Goal: Navigation & Orientation: Find specific page/section

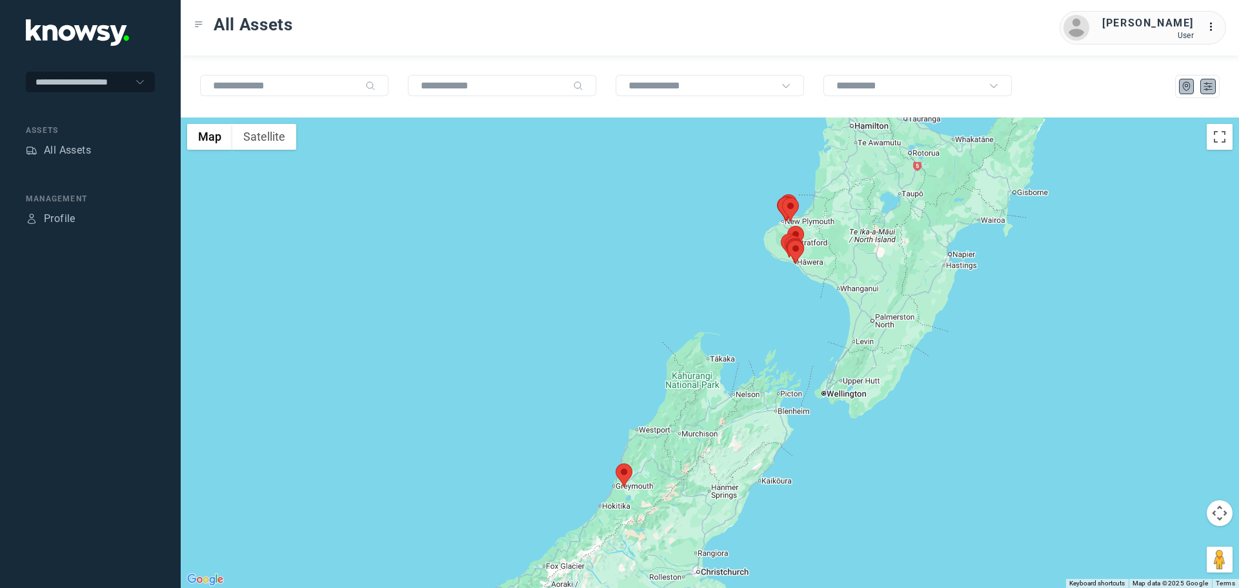
click at [1205, 92] on icon "List" at bounding box center [1208, 87] width 12 height 12
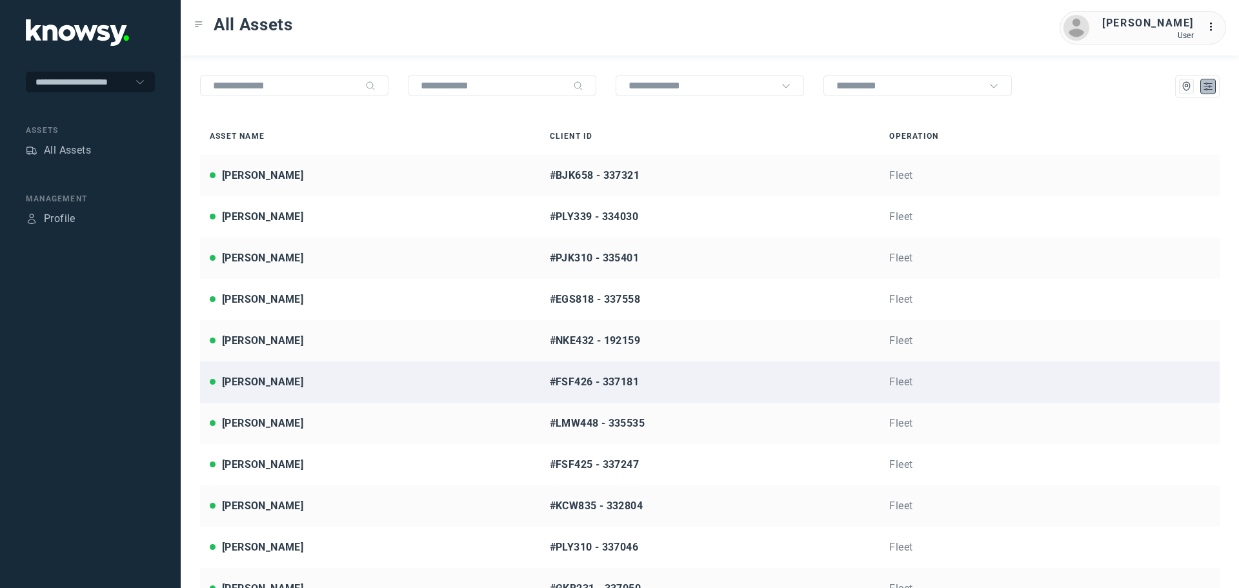
click at [296, 379] on div "[PERSON_NAME]" at bounding box center [370, 381] width 321 height 15
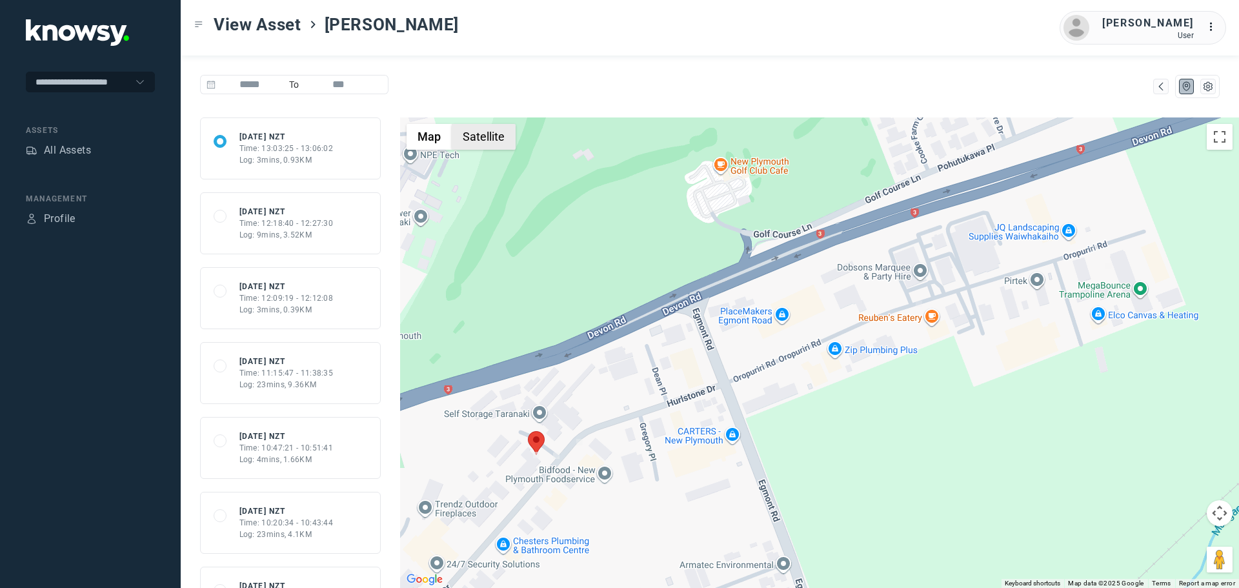
click at [483, 143] on button "Satellite" at bounding box center [484, 137] width 64 height 26
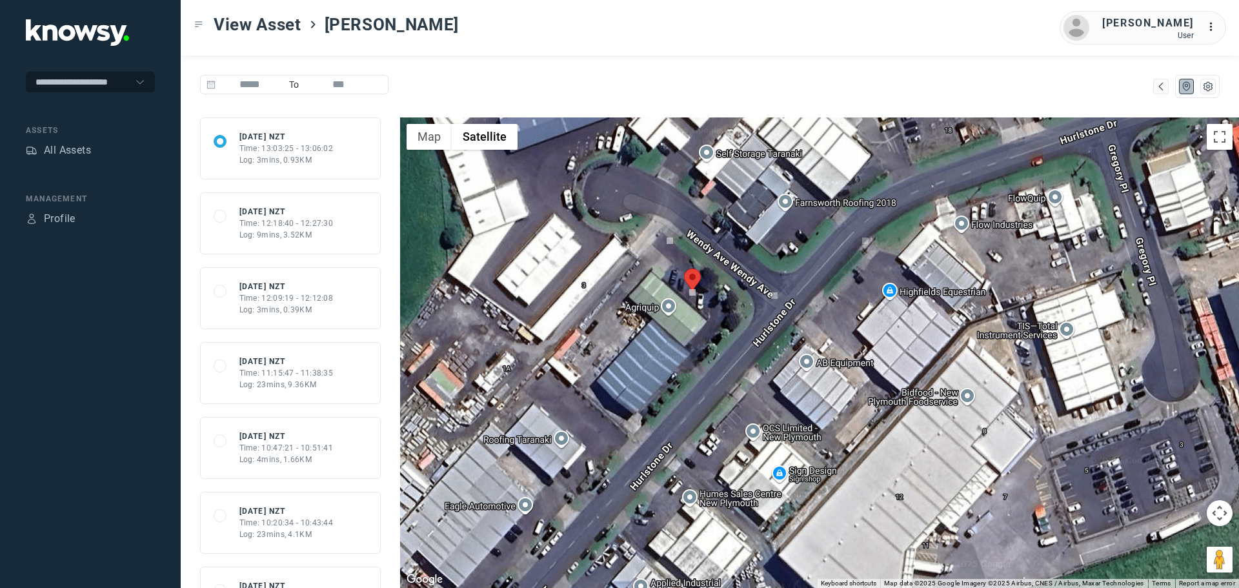
drag, startPoint x: 580, startPoint y: 465, endPoint x: 697, endPoint y: 416, distance: 126.9
click at [697, 416] on div at bounding box center [819, 352] width 839 height 470
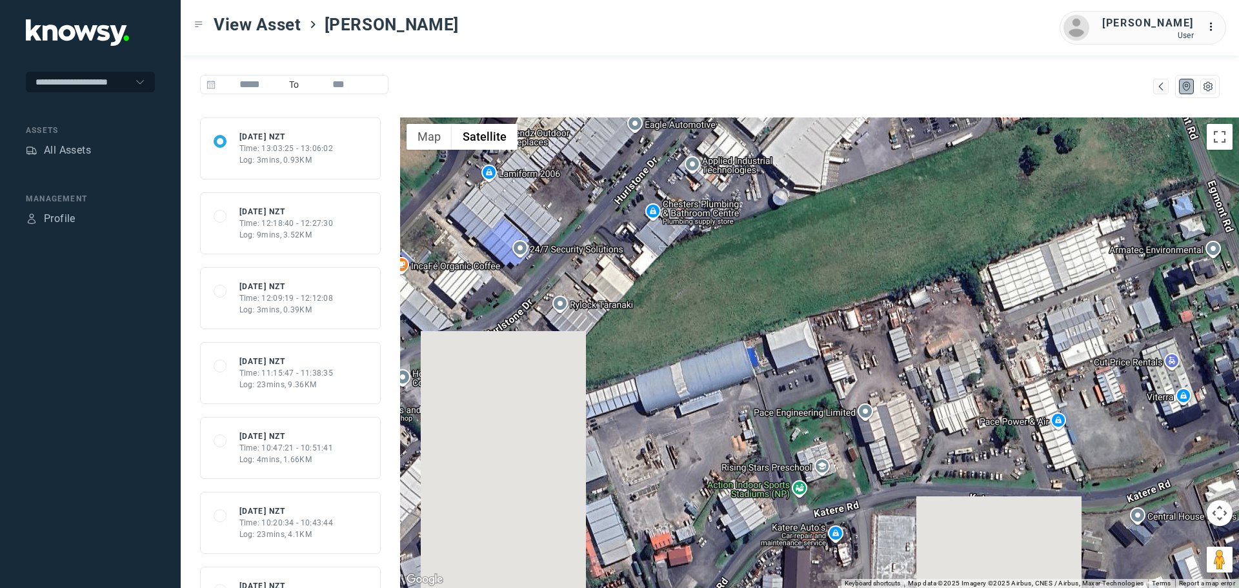
drag, startPoint x: 795, startPoint y: 512, endPoint x: 820, endPoint y: 199, distance: 314.6
click at [819, 177] on div at bounding box center [819, 352] width 839 height 470
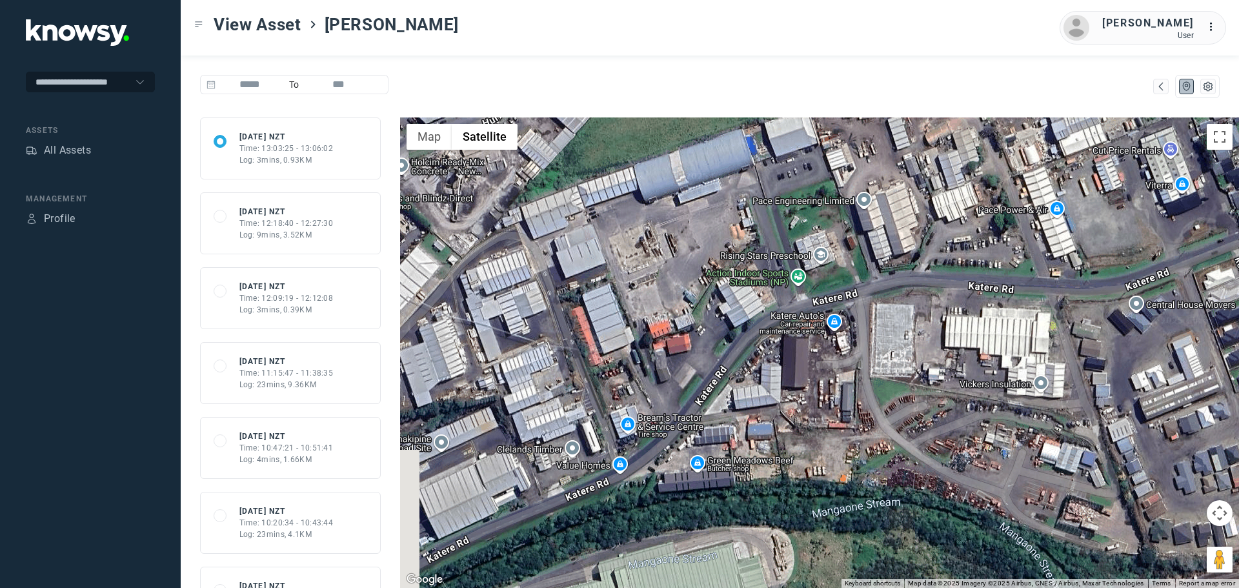
drag, startPoint x: 867, startPoint y: 526, endPoint x: 865, endPoint y: 307, distance: 219.4
click at [865, 307] on div at bounding box center [819, 352] width 839 height 470
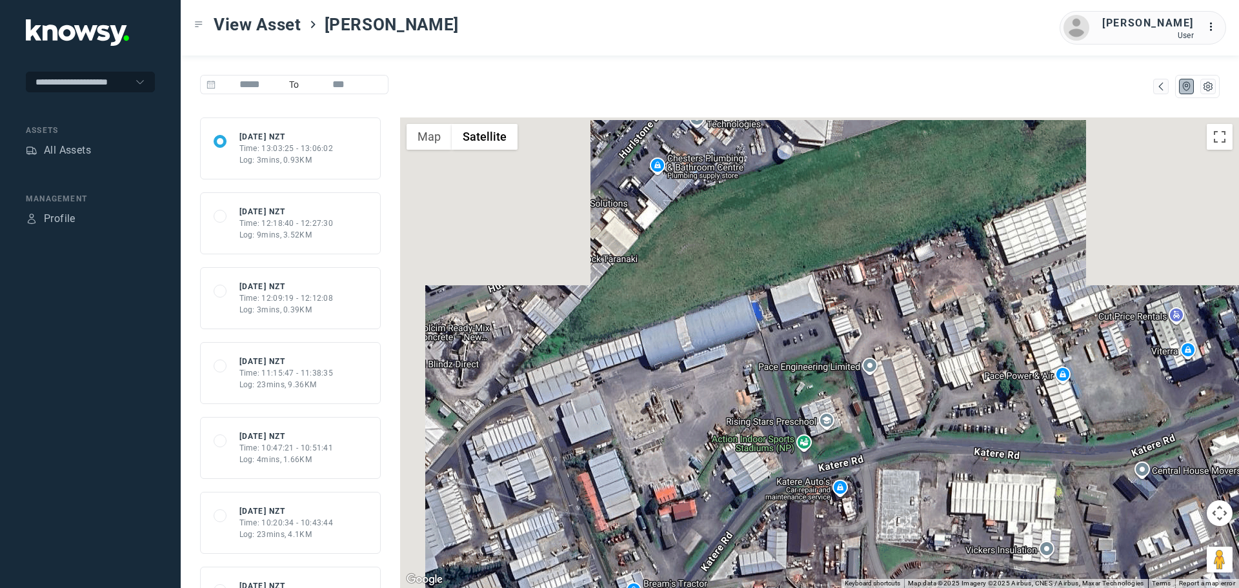
drag, startPoint x: 721, startPoint y: 215, endPoint x: 785, endPoint y: 597, distance: 387.3
click at [785, 587] on html "**********" at bounding box center [619, 294] width 1239 height 588
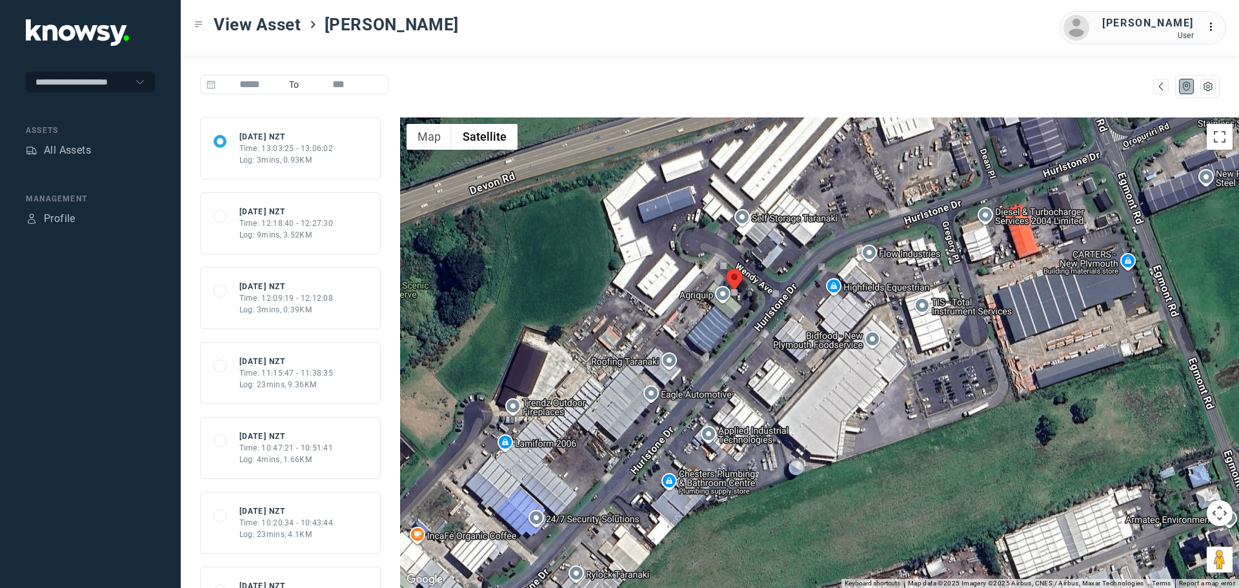
drag, startPoint x: 765, startPoint y: 348, endPoint x: 754, endPoint y: 440, distance: 93.0
click at [754, 440] on div at bounding box center [819, 352] width 839 height 470
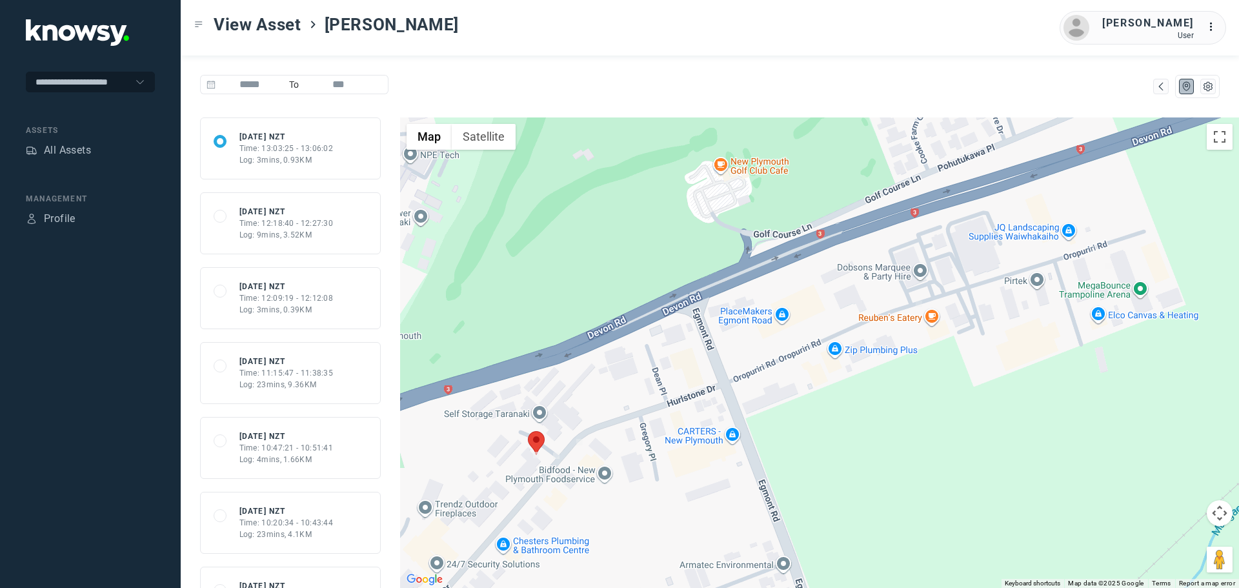
click at [528, 54] on div "View Asset [PERSON_NAME] [PERSON_NAME] User ..." at bounding box center [710, 27] width 1058 height 55
click at [73, 150] on div "All Assets" at bounding box center [67, 150] width 47 height 15
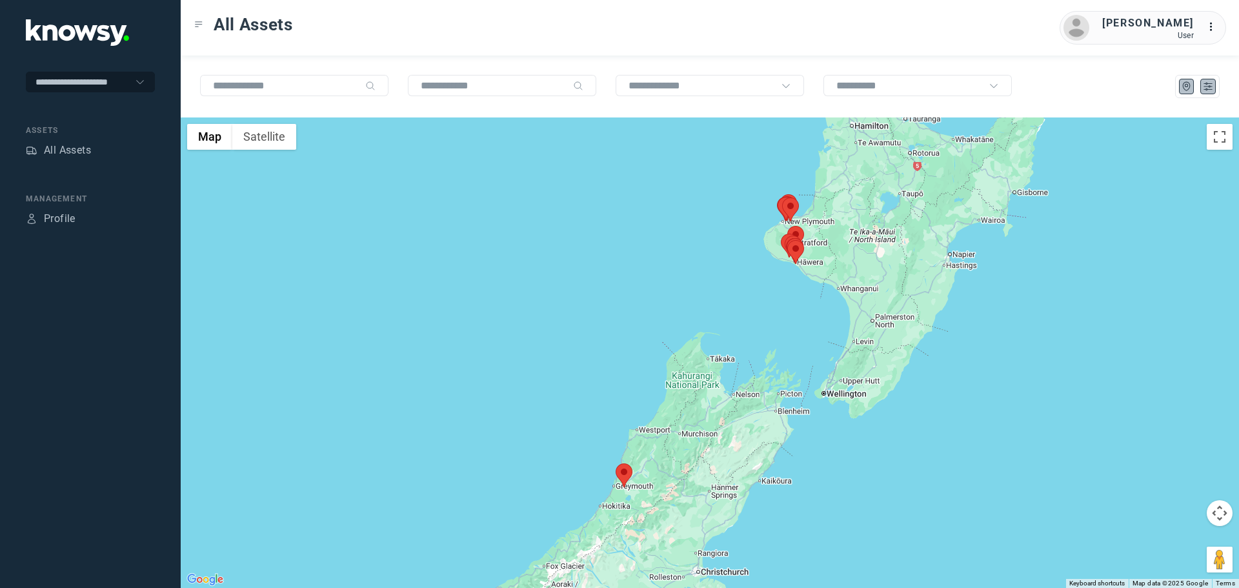
click at [1204, 85] on icon "List" at bounding box center [1208, 87] width 12 height 12
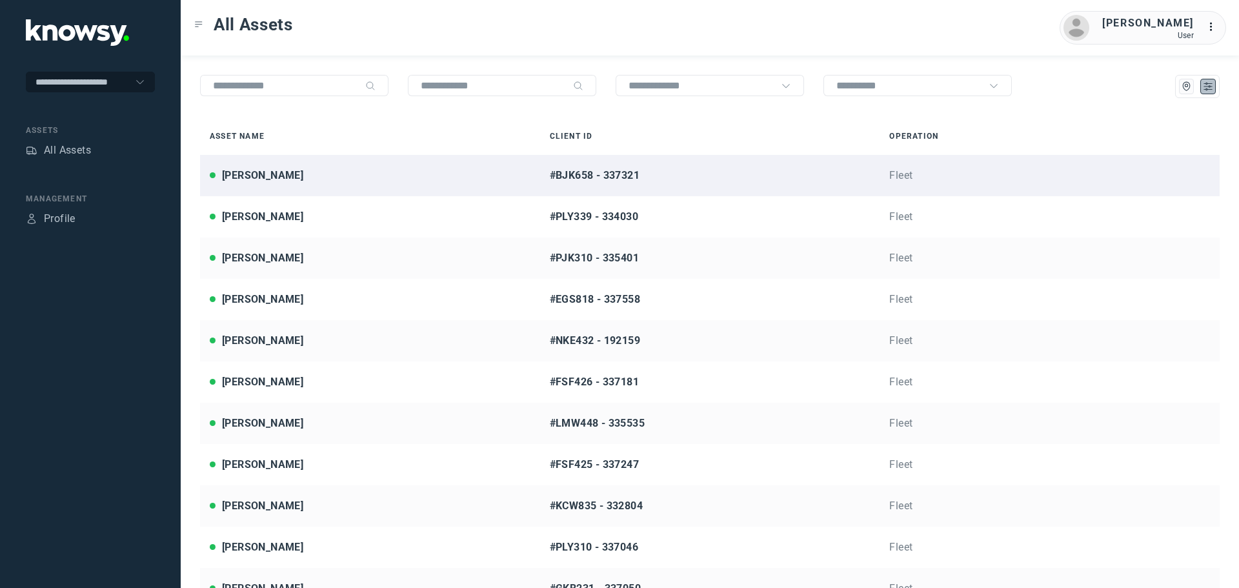
click at [281, 176] on div "[PERSON_NAME]" at bounding box center [262, 175] width 81 height 15
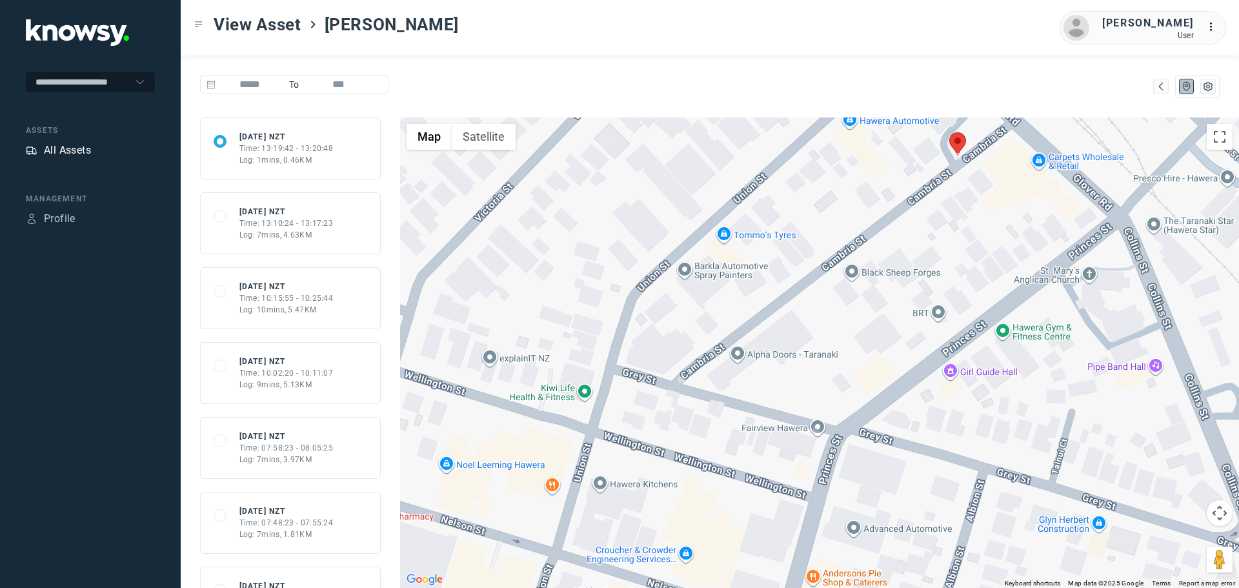
click at [67, 154] on div "All Assets" at bounding box center [67, 150] width 47 height 15
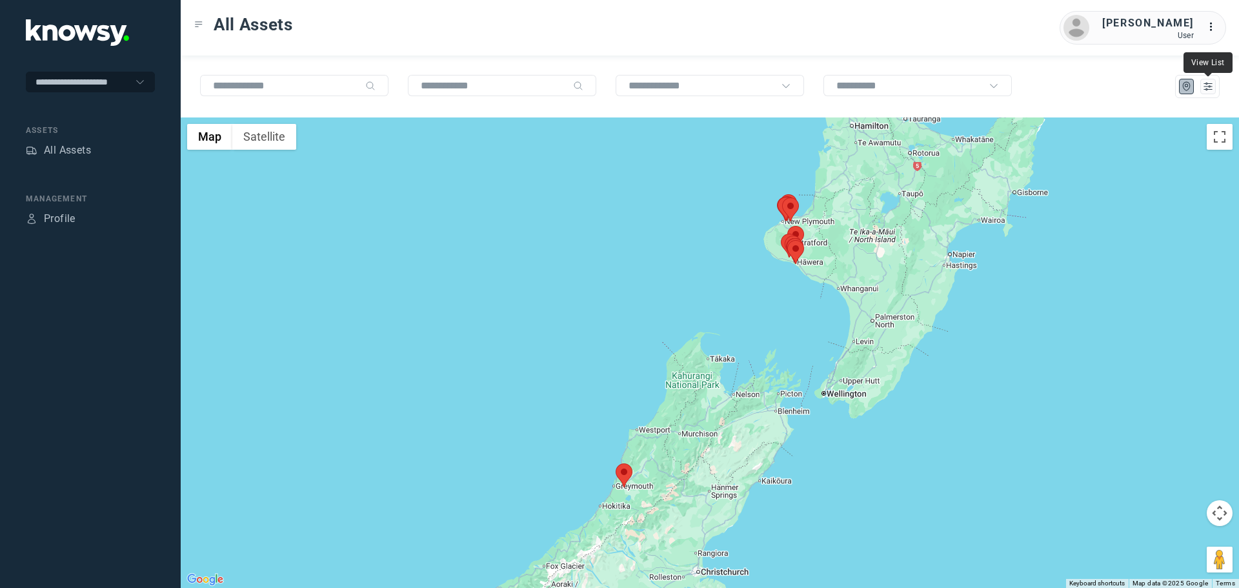
click at [1213, 96] on div at bounding box center [1197, 86] width 45 height 23
click at [1207, 90] on icon "List" at bounding box center [1208, 87] width 12 height 12
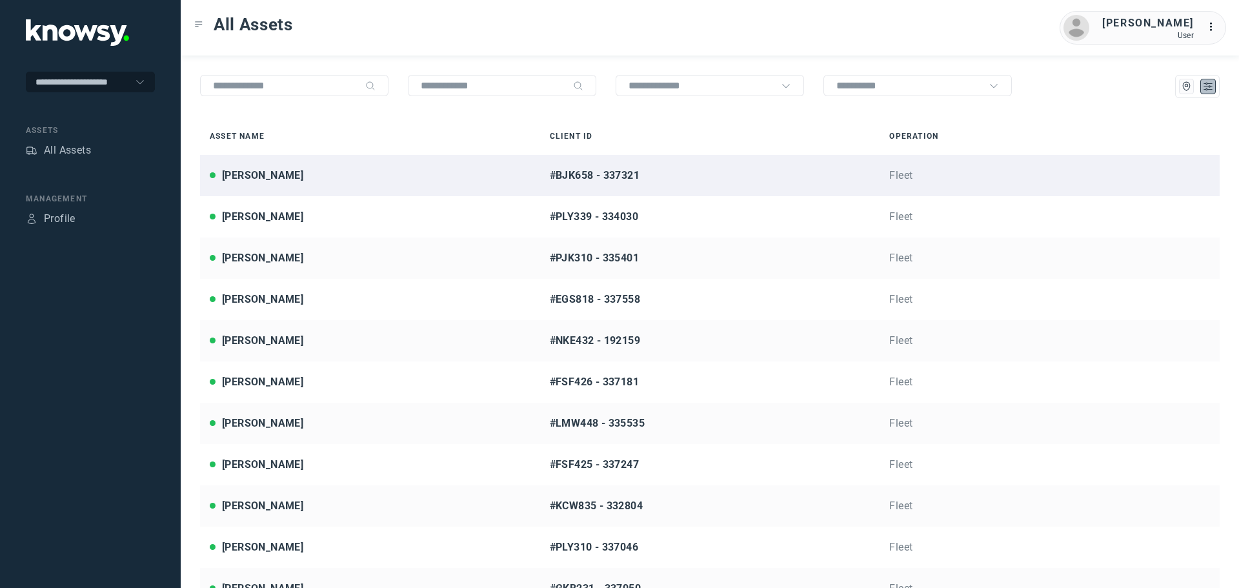
click at [301, 176] on div "[PERSON_NAME]" at bounding box center [370, 175] width 321 height 15
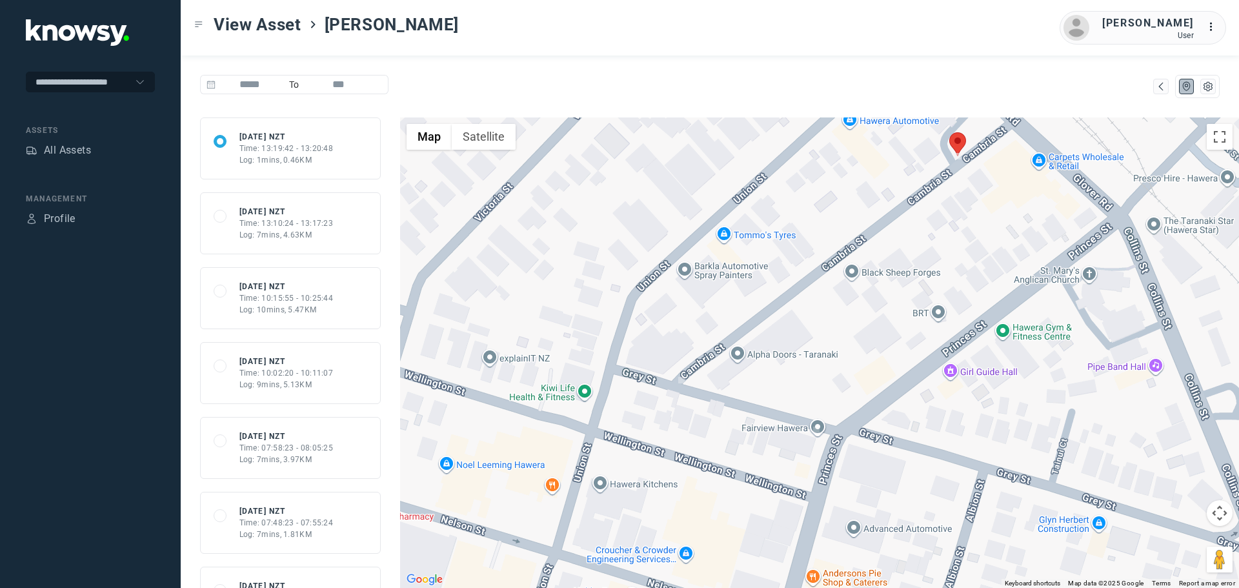
click at [318, 232] on div "Log: 7mins, 4.63KM" at bounding box center [286, 235] width 94 height 12
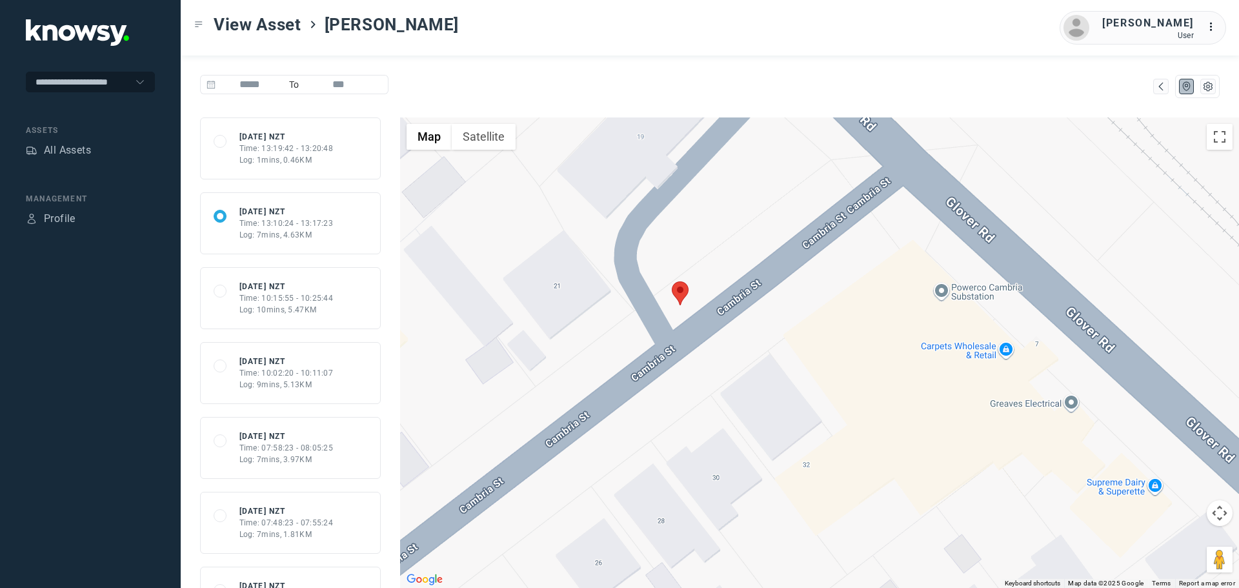
drag, startPoint x: 685, startPoint y: 190, endPoint x: 716, endPoint y: 345, distance: 157.3
click at [716, 345] on div at bounding box center [819, 352] width 839 height 470
click at [70, 152] on div "All Assets" at bounding box center [67, 150] width 47 height 15
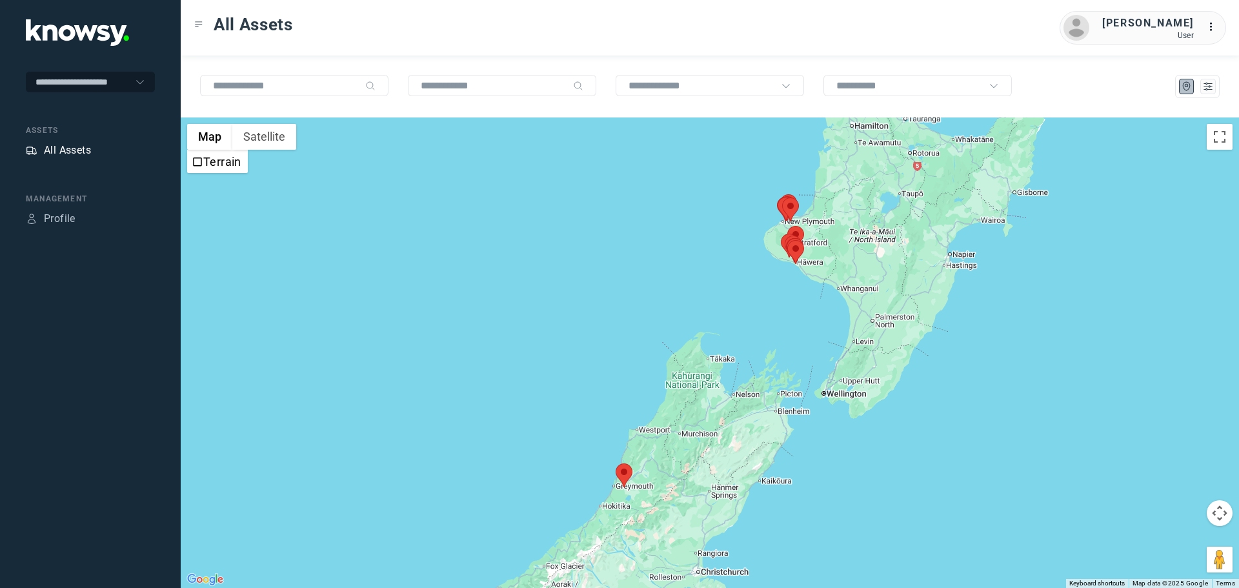
click at [73, 148] on div "All Assets" at bounding box center [67, 150] width 47 height 15
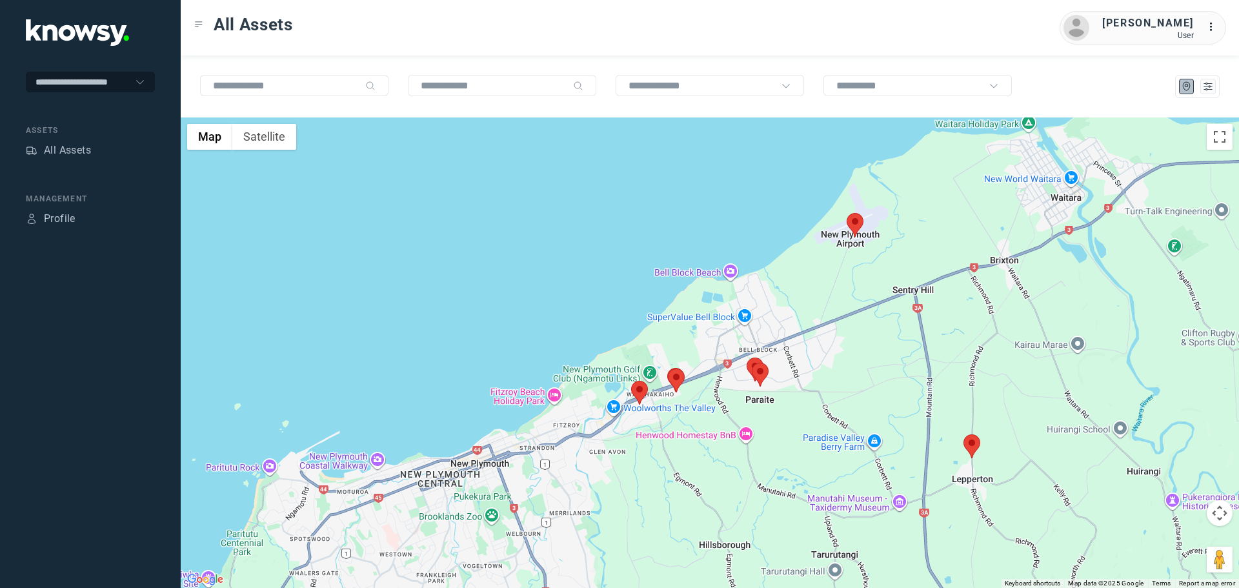
drag, startPoint x: 898, startPoint y: 253, endPoint x: 882, endPoint y: 334, distance: 82.9
click at [882, 334] on div at bounding box center [710, 352] width 1058 height 470
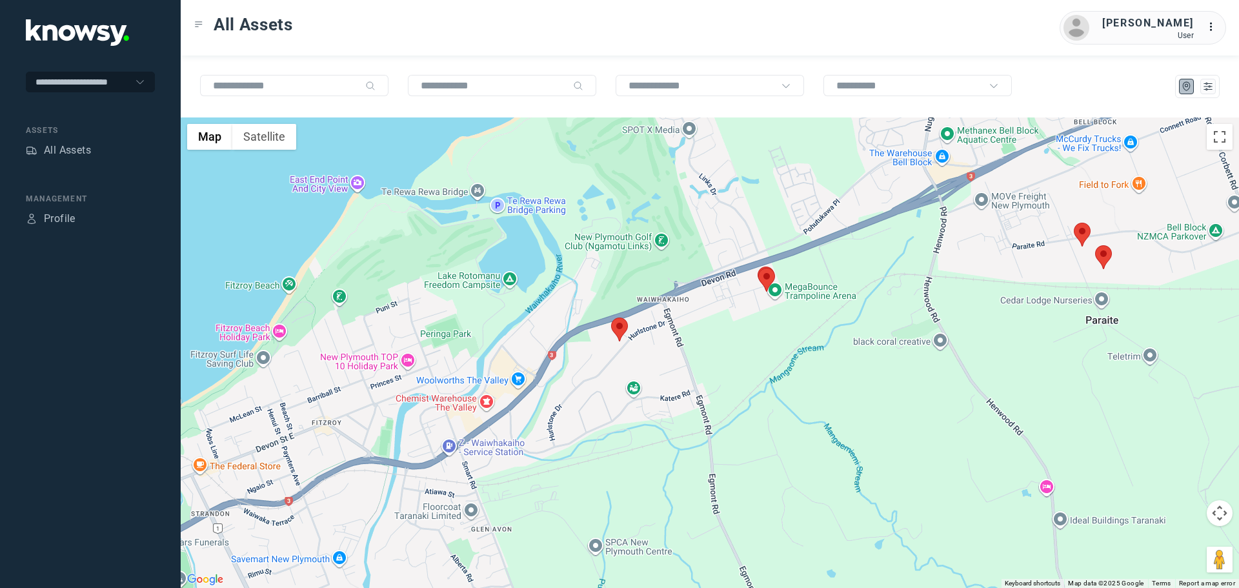
drag, startPoint x: 598, startPoint y: 479, endPoint x: 713, endPoint y: 338, distance: 182.6
click at [888, 381] on div at bounding box center [710, 352] width 1058 height 470
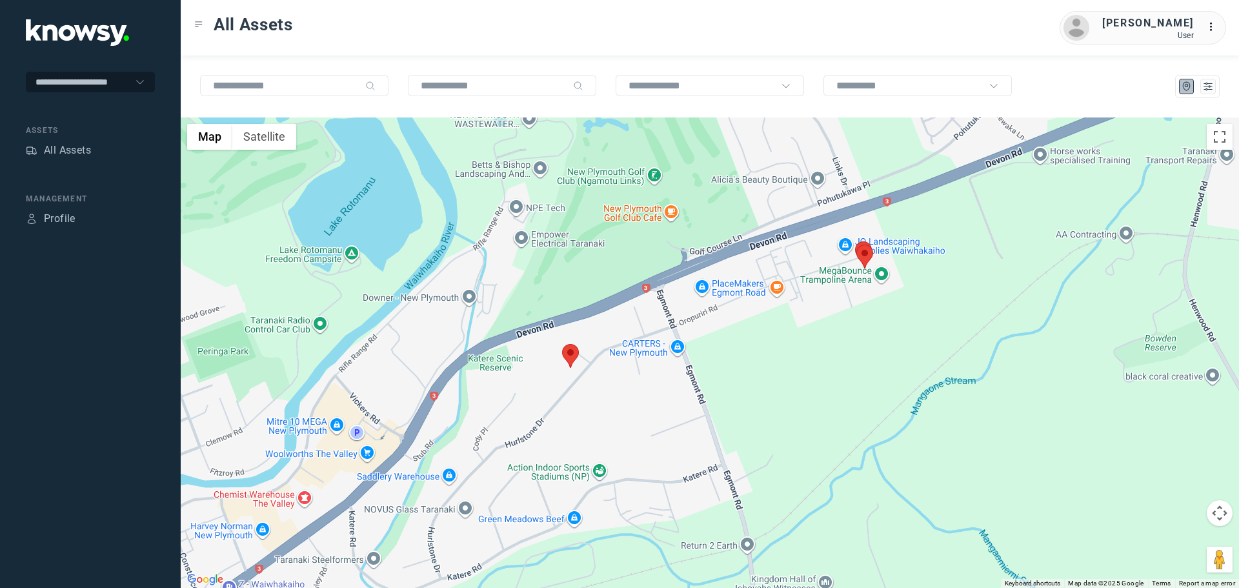
click at [562, 344] on area at bounding box center [562, 344] width 0 height 0
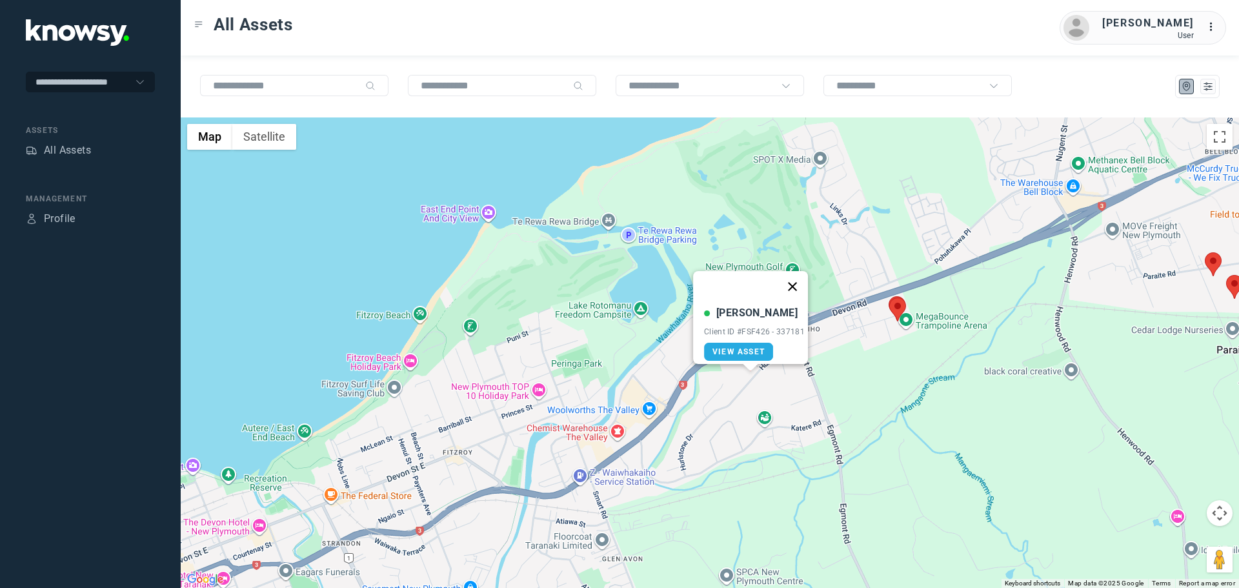
click at [803, 280] on button "Close" at bounding box center [792, 286] width 31 height 31
